Goal: Task Accomplishment & Management: Use online tool/utility

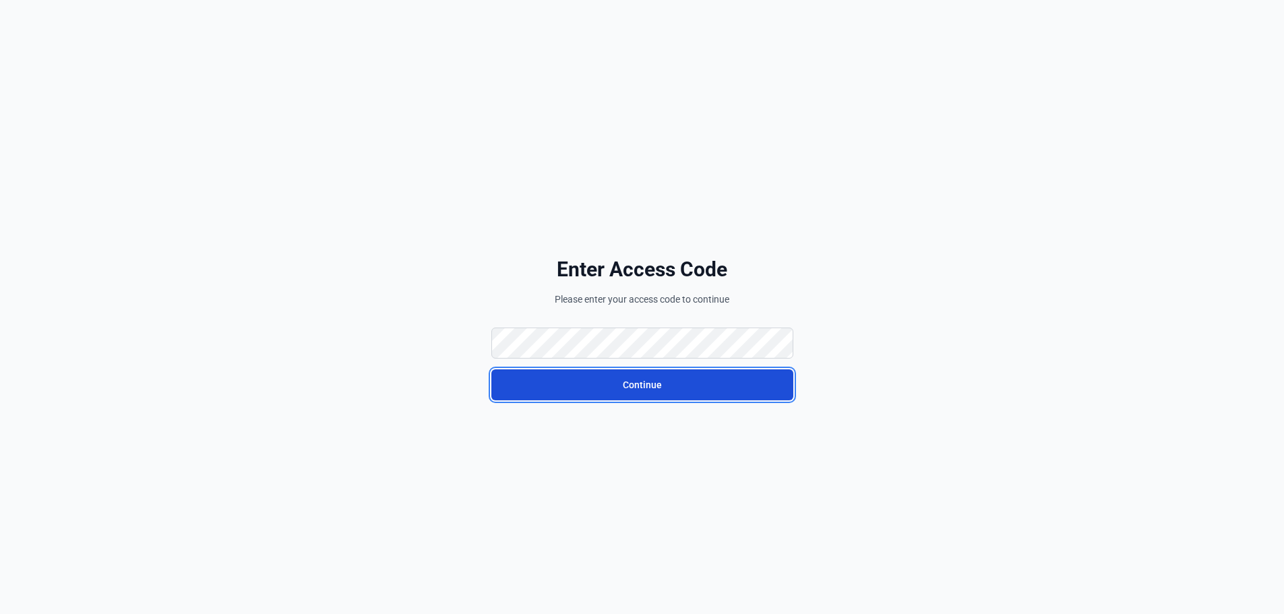
click at [657, 385] on button "Continue" at bounding box center [642, 384] width 302 height 31
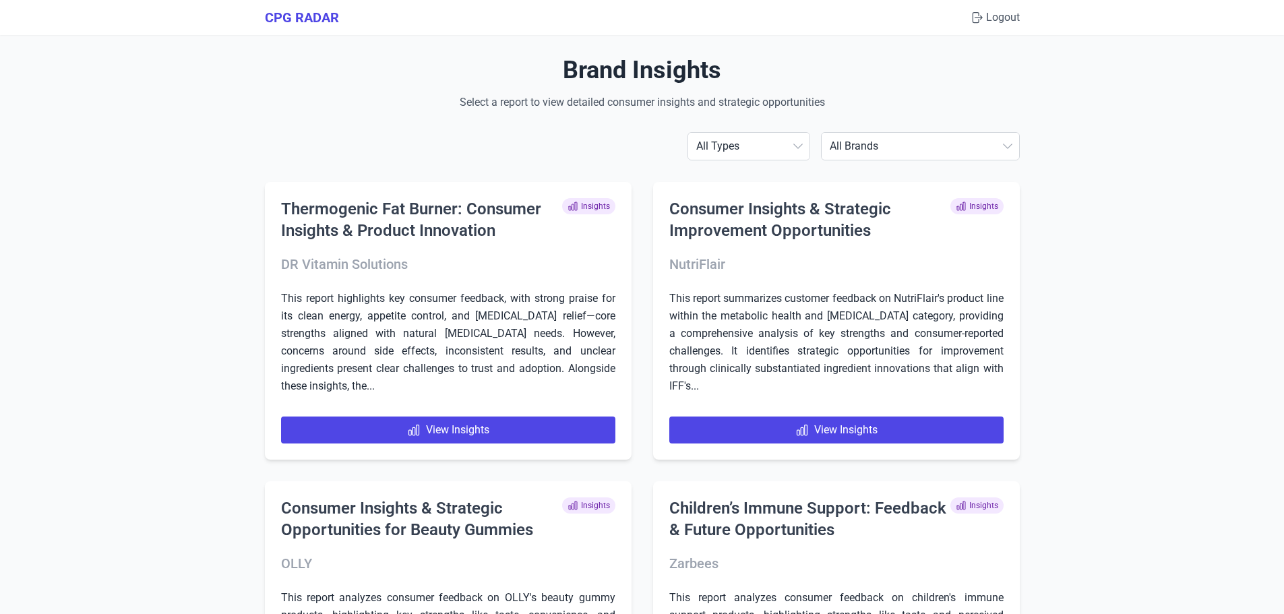
click at [876, 141] on select "All Brands Align Ancient Nutrition BioGaia BioSchwartz Bonafide CorVive Designs…" at bounding box center [919, 146] width 197 height 27
